Goal: Task Accomplishment & Management: Manage account settings

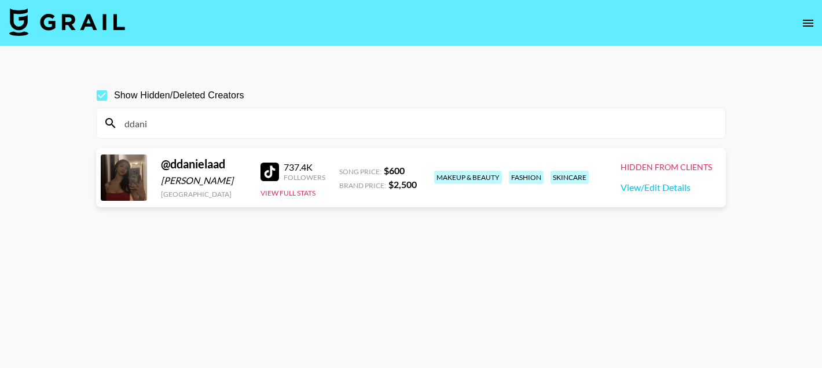
click at [232, 131] on input "ddani" at bounding box center [417, 123] width 601 height 19
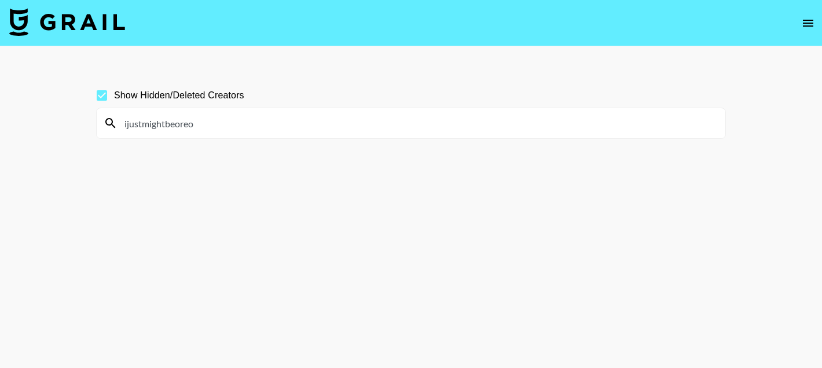
click at [126, 118] on input "ijustmightbeoreo" at bounding box center [417, 123] width 601 height 19
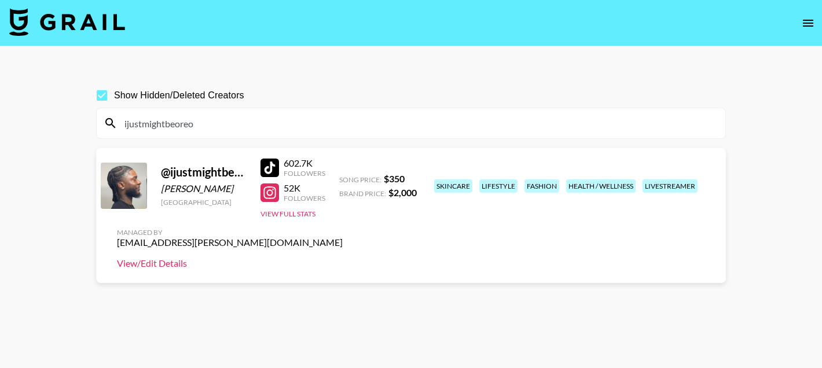
type input "ijustmightbeoreo"
click at [343, 258] on link "View/Edit Details" at bounding box center [230, 264] width 226 height 12
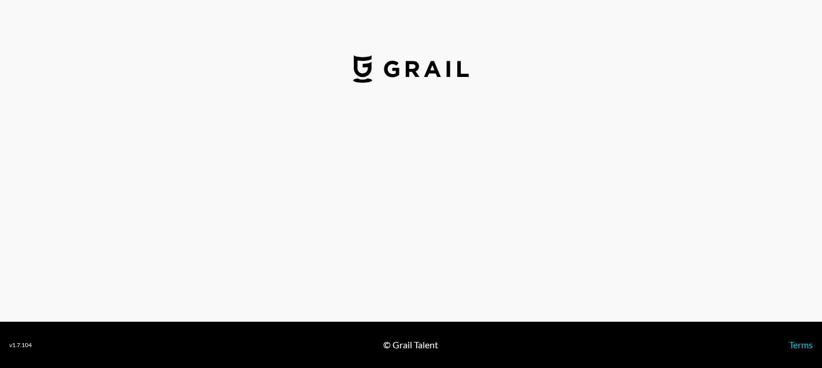
select select "USD"
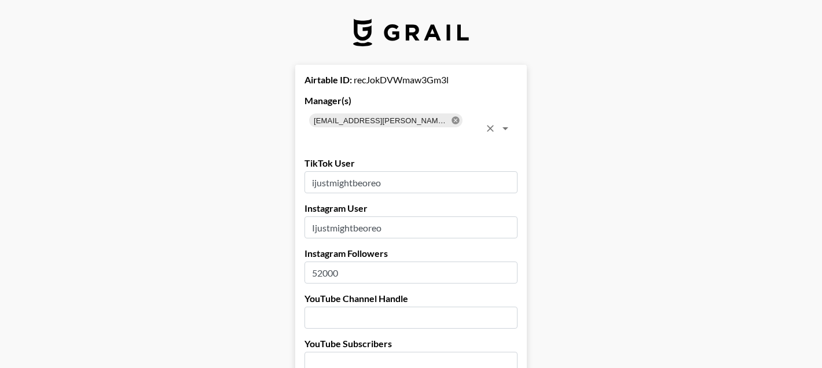
click at [451, 120] on icon at bounding box center [455, 120] width 9 height 9
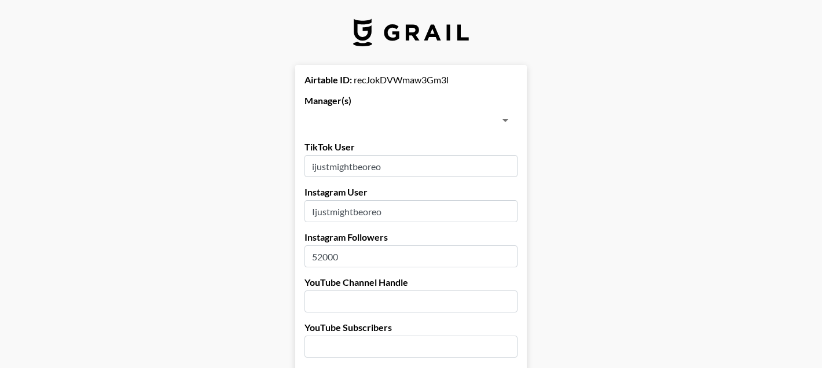
click at [401, 120] on input "text" at bounding box center [401, 120] width 187 height 16
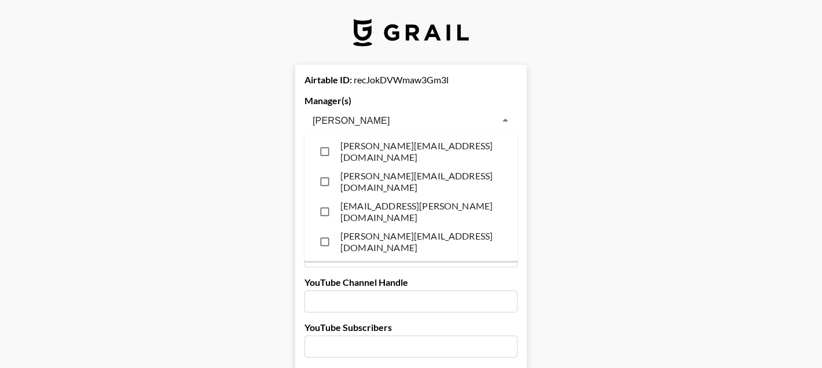
type input "peter"
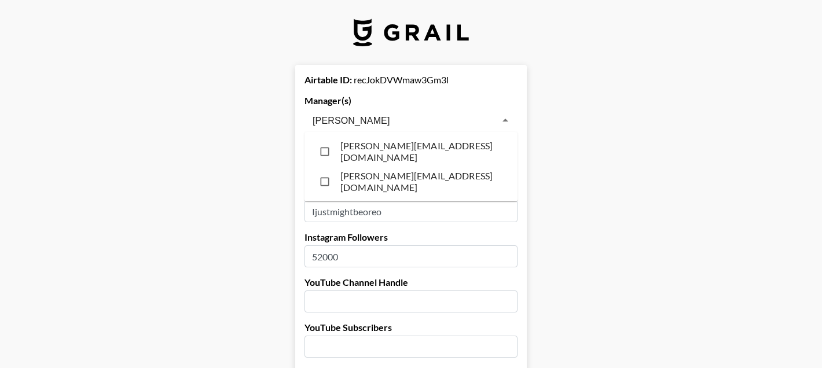
click at [379, 149] on li "peter.iwuh@grail-talent.com" at bounding box center [410, 152] width 213 height 30
checkbox input "true"
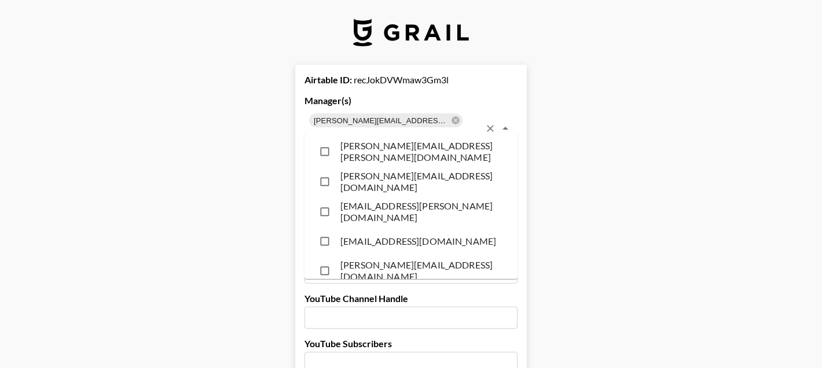
scroll to position [3041, 0]
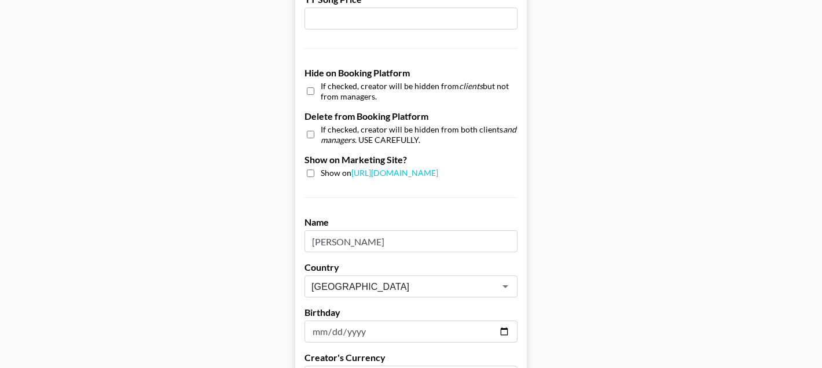
scroll to position [1202, 0]
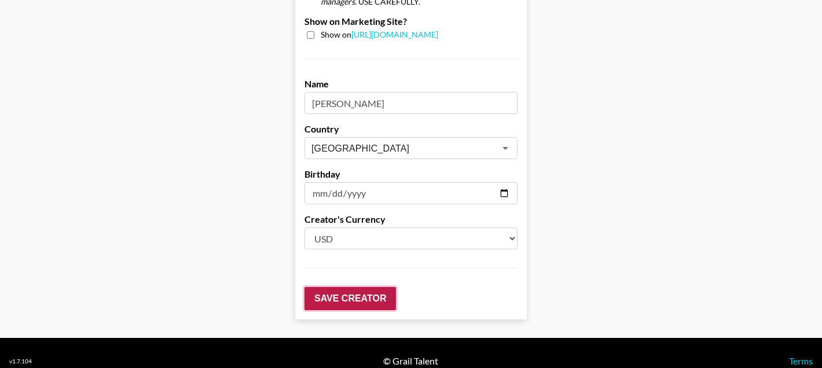
click at [338, 287] on input "Save Creator" at bounding box center [349, 298] width 91 height 23
click at [329, 287] on input "Save Creator" at bounding box center [349, 298] width 91 height 23
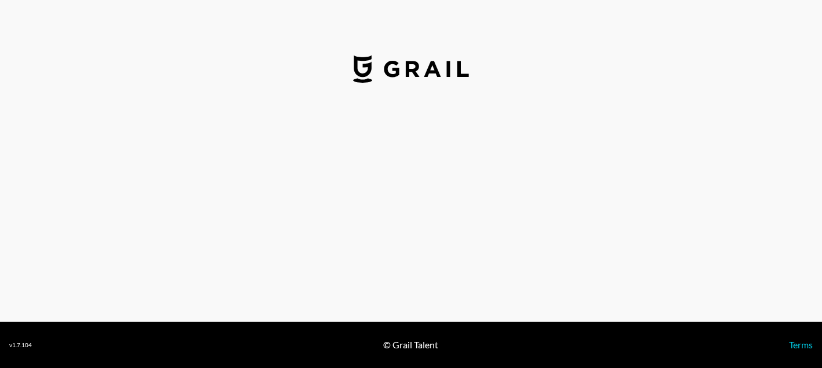
select select "USD"
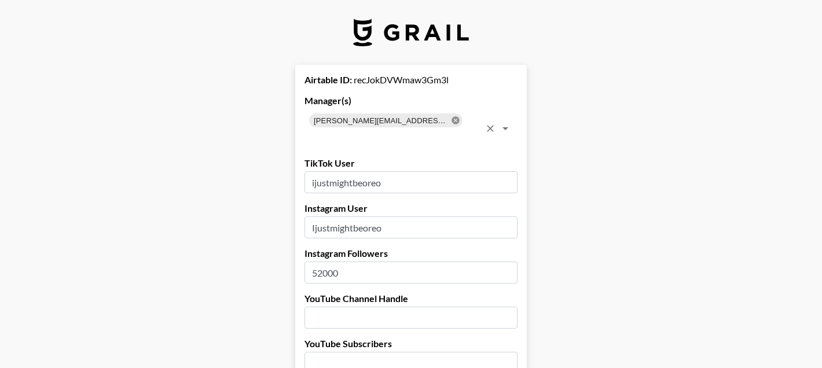
click at [451, 120] on icon at bounding box center [455, 120] width 8 height 8
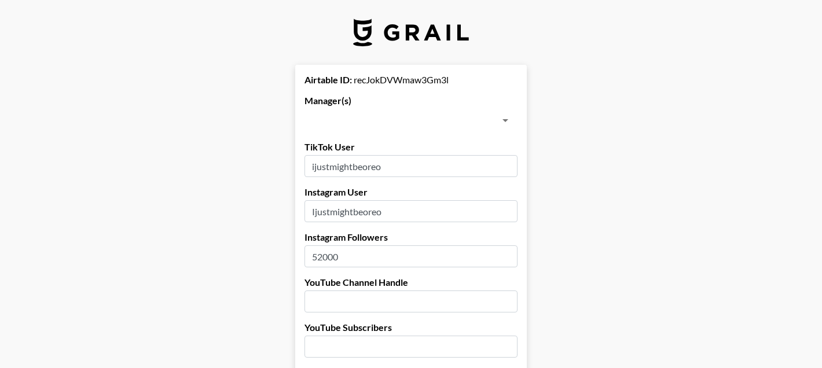
click at [399, 120] on input "text" at bounding box center [401, 120] width 187 height 16
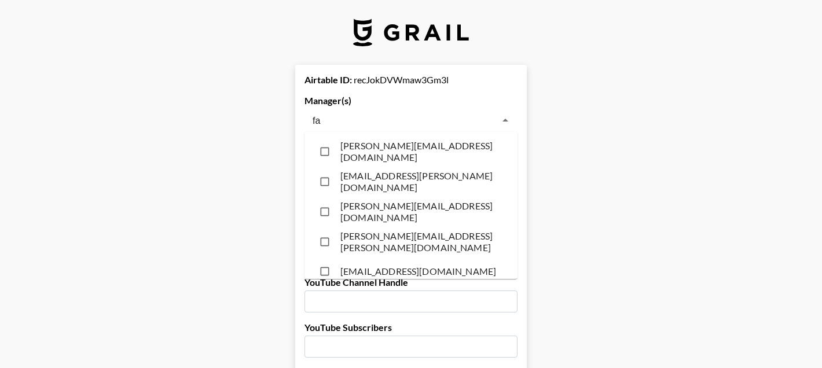
type input "fai"
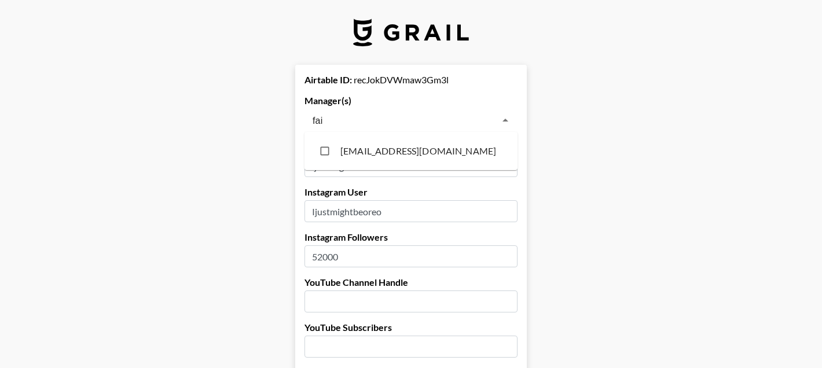
click at [377, 148] on li "faith.semu@grail-talent.com" at bounding box center [410, 151] width 213 height 29
checkbox input "true"
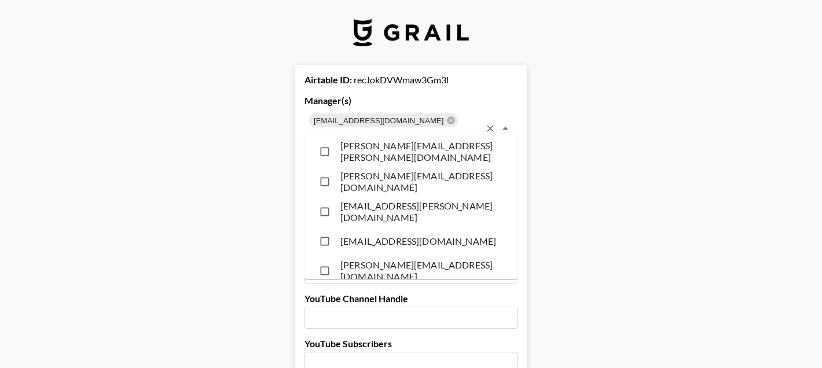
scroll to position [5240, 0]
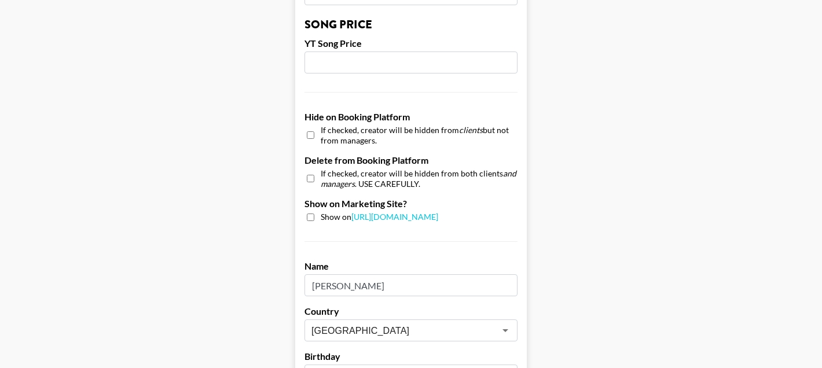
scroll to position [1202, 0]
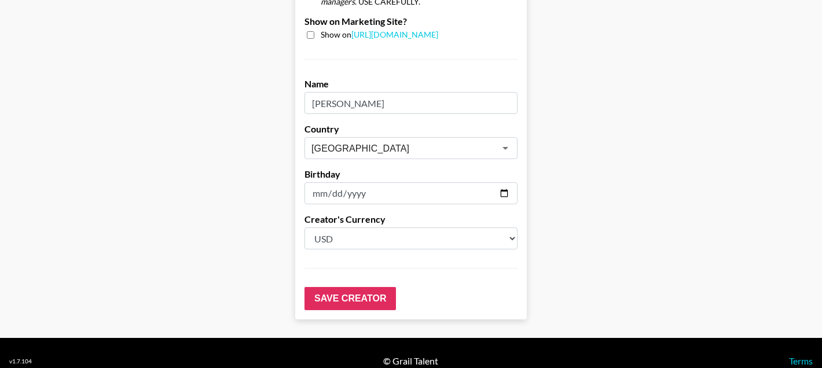
click at [348, 287] on input "Save Creator" at bounding box center [349, 298] width 91 height 23
